Goal: Transaction & Acquisition: Purchase product/service

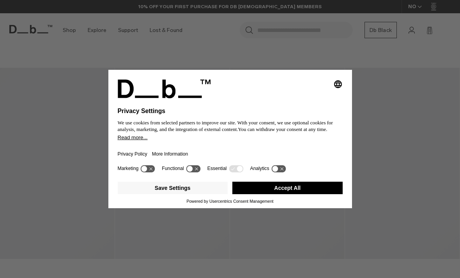
scroll to position [213, 0]
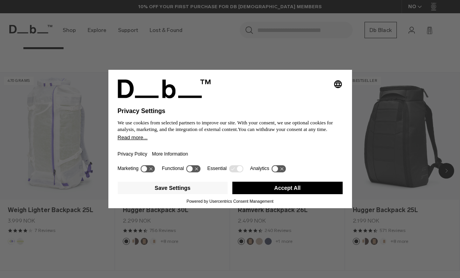
click at [320, 179] on div "Marketing Functional Essential Analytics" at bounding box center [230, 171] width 225 height 16
click at [320, 194] on button "Accept All" at bounding box center [288, 188] width 110 height 12
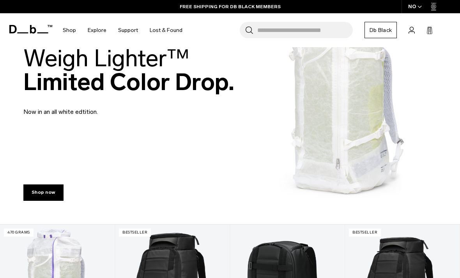
scroll to position [61, 0]
click at [29, 189] on link "Shop now" at bounding box center [43, 192] width 40 height 16
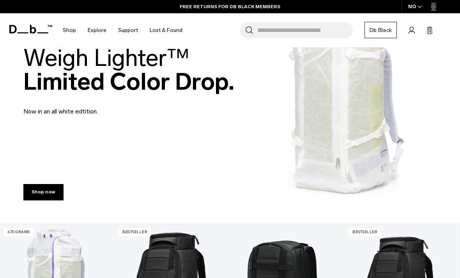
click at [28, 186] on link "Shop now" at bounding box center [43, 192] width 40 height 16
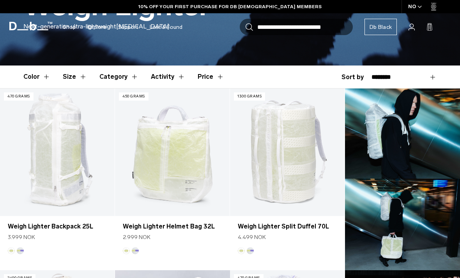
scroll to position [189, 0]
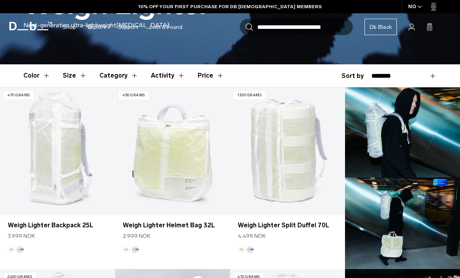
click at [203, 82] on button "Price" at bounding box center [211, 75] width 27 height 23
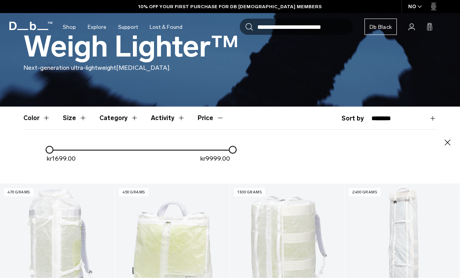
scroll to position [148, 0]
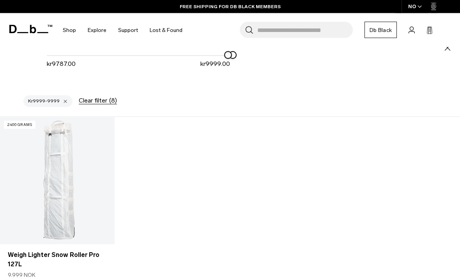
scroll to position [242, 0]
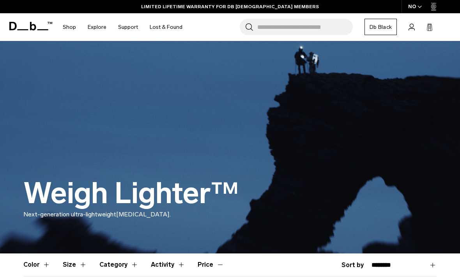
click at [318, 25] on input "Search for Bags, Luggage..." at bounding box center [306, 27] width 96 height 16
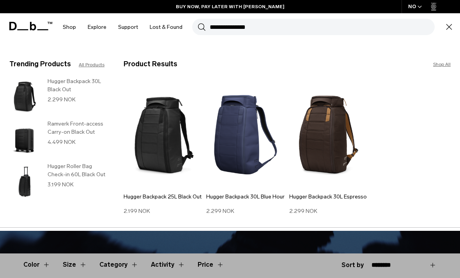
type input "**********"
click at [199, 27] on button "Search" at bounding box center [202, 27] width 8 height 9
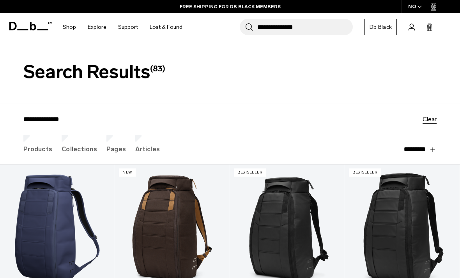
click at [427, 149] on select "**********" at bounding box center [402, 149] width 69 height 29
select select "**********"
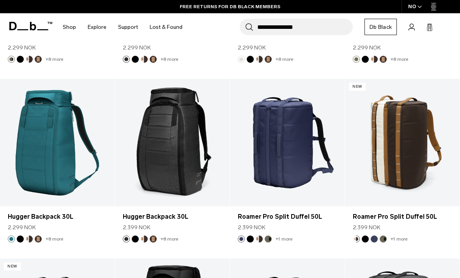
scroll to position [2252, 0]
